Goal: Information Seeking & Learning: Understand process/instructions

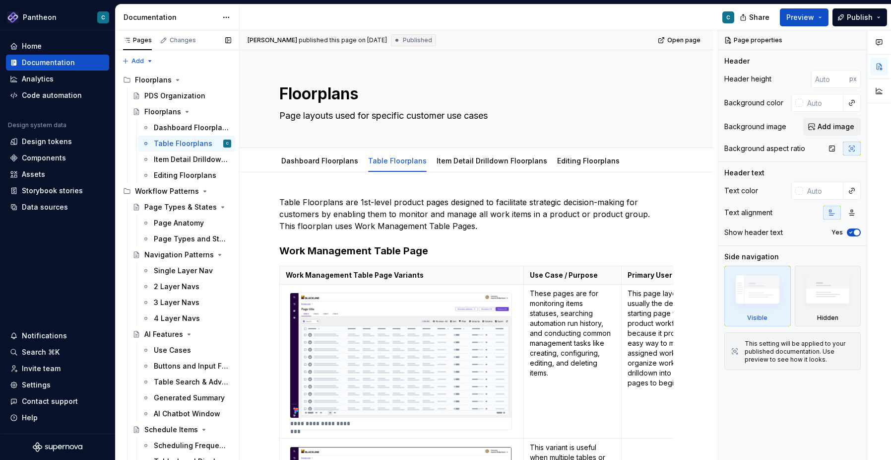
scroll to position [460, 0]
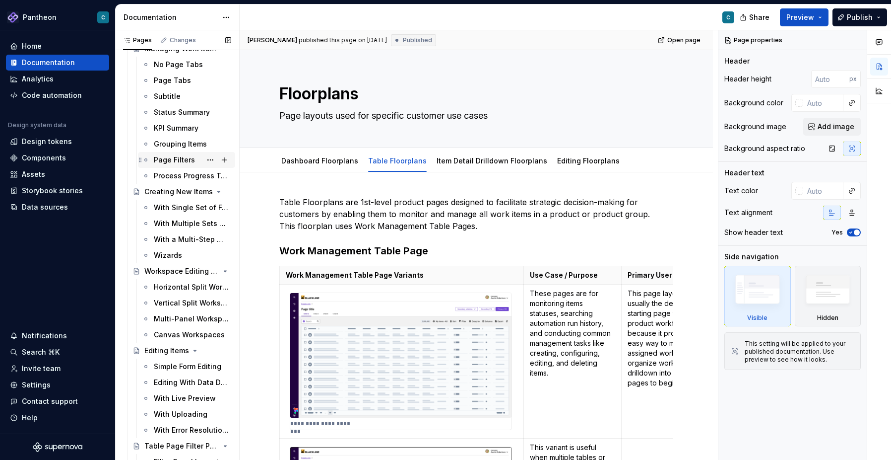
click at [176, 163] on div "Page Filters" at bounding box center [174, 160] width 41 height 10
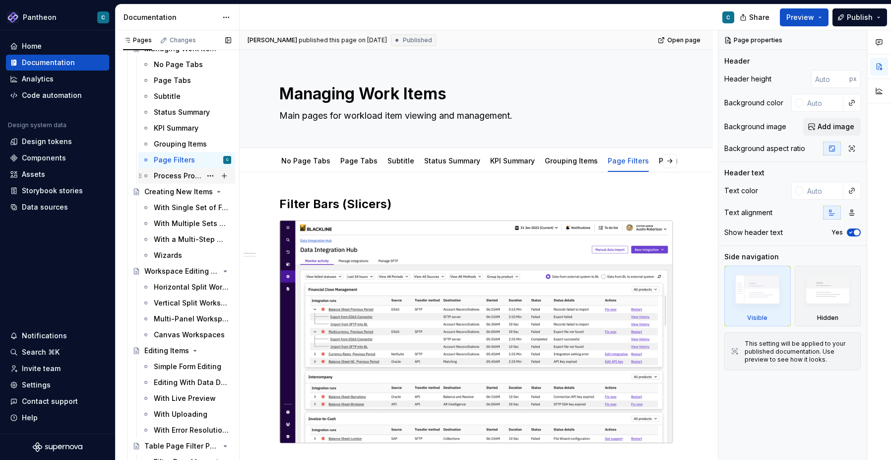
click at [187, 177] on div "Process Progress Tracker" at bounding box center [178, 176] width 48 height 10
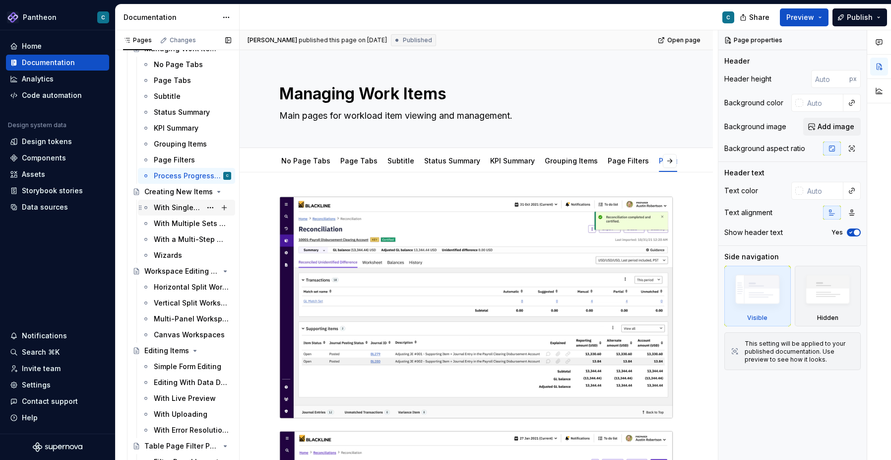
click at [177, 210] on div "With Single Set of Form Fields" at bounding box center [178, 208] width 48 height 10
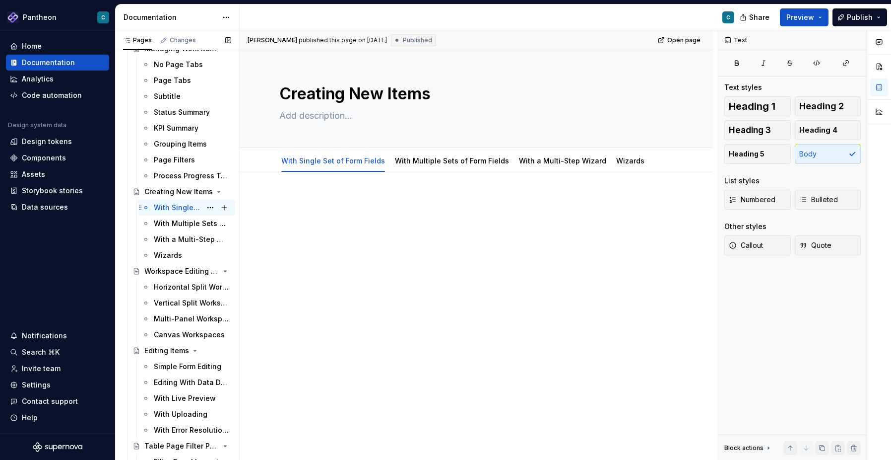
type textarea "*"
